Goal: Task Accomplishment & Management: Use online tool/utility

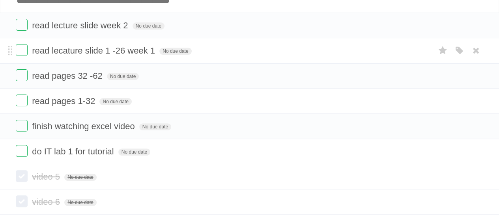
scroll to position [68, 0]
click at [24, 49] on label at bounding box center [22, 50] width 12 height 12
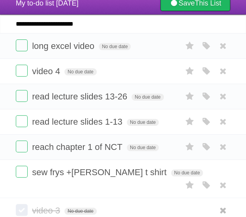
scroll to position [22, 0]
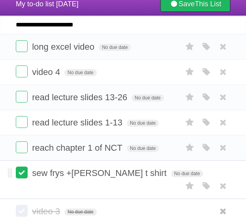
click at [23, 170] on label at bounding box center [22, 172] width 12 height 12
click at [21, 72] on label at bounding box center [22, 71] width 12 height 12
